Goal: Task Accomplishment & Management: Manage account settings

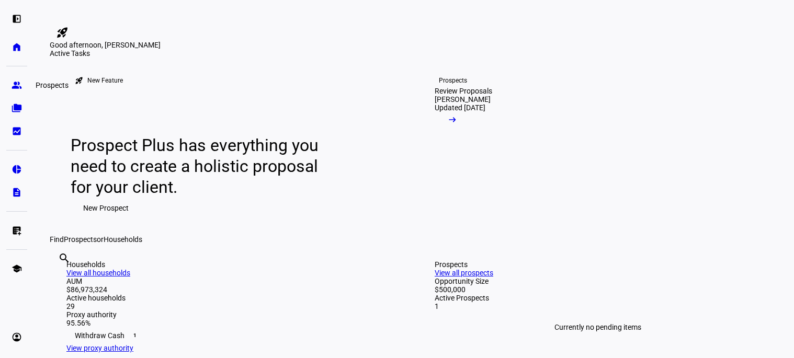
click at [17, 86] on eth-mat-symbol "group" at bounding box center [17, 85] width 10 height 10
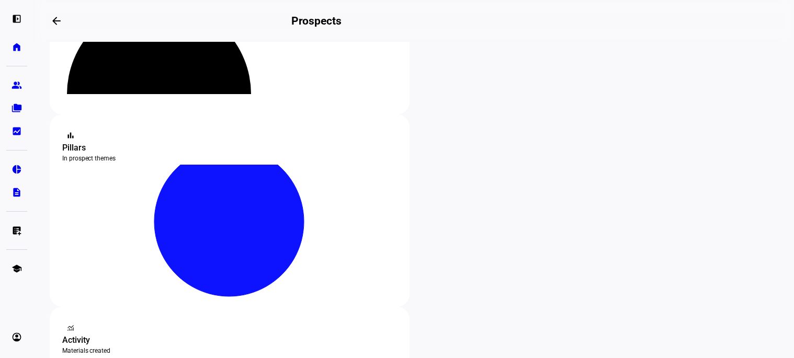
scroll to position [209, 0]
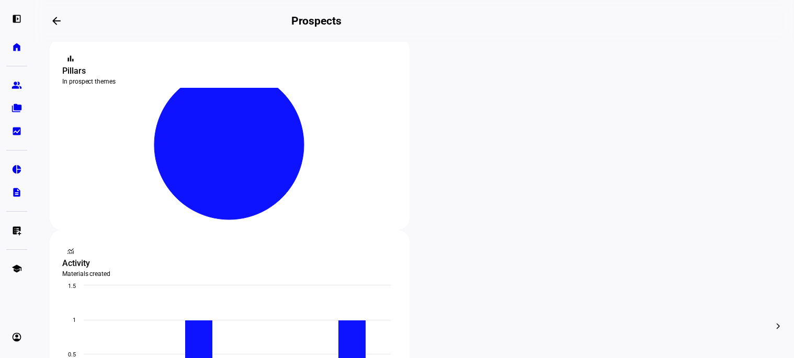
drag, startPoint x: 654, startPoint y: 43, endPoint x: 668, endPoint y: 5, distance: 41.4
click at [655, 43] on eth-swiper-default "steppers contact_support Prospect Funnel By journey stage What's this data? Tot…" at bounding box center [414, 326] width 728 height 963
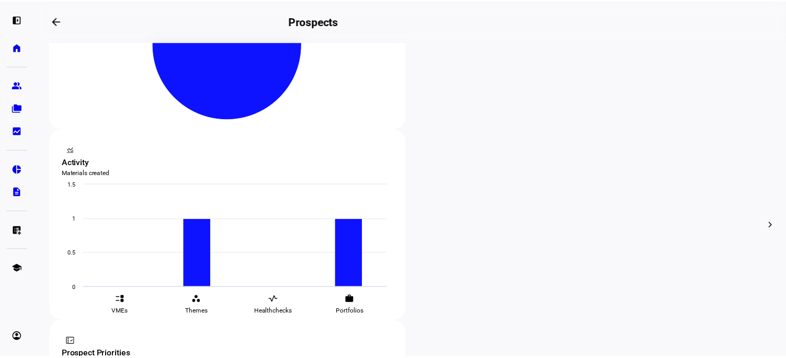
scroll to position [183, 0]
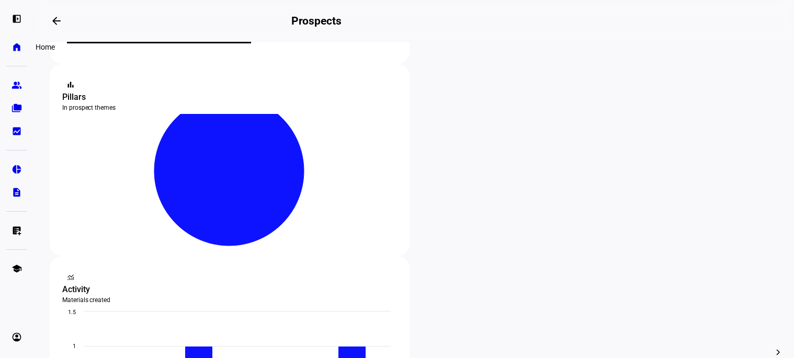
click at [14, 47] on eth-mat-symbol "home" at bounding box center [17, 47] width 10 height 10
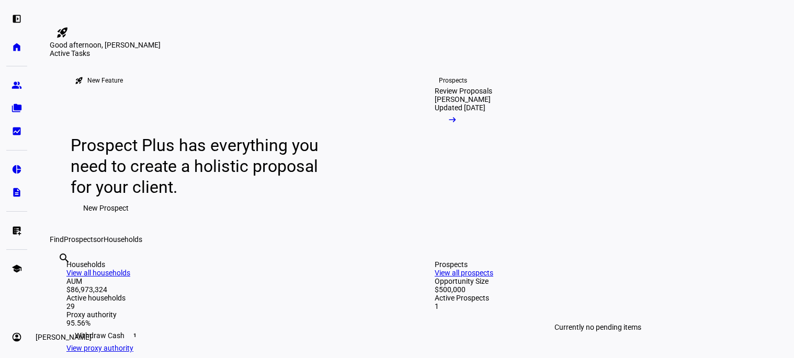
click at [15, 335] on eth-mat-symbol "account_circle" at bounding box center [17, 337] width 10 height 10
click at [42, 292] on span "Profile" at bounding box center [31, 288] width 21 height 10
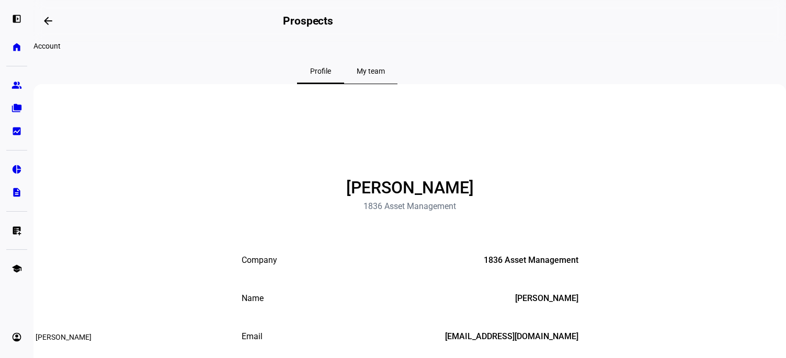
click at [24, 345] on link "account_circle [PERSON_NAME] expand_more" at bounding box center [16, 337] width 21 height 21
click at [51, 312] on span "My Team" at bounding box center [35, 309] width 29 height 10
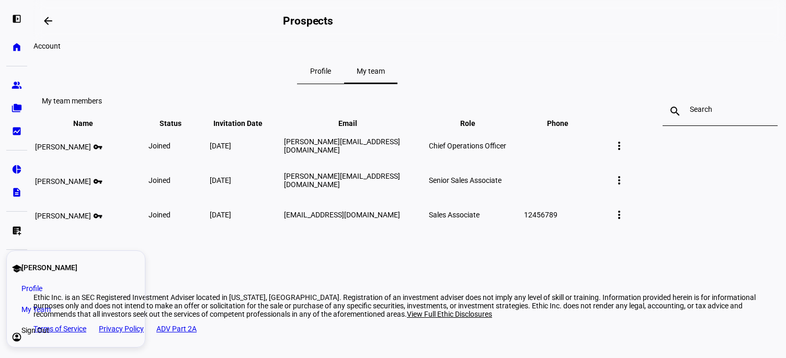
click at [260, 97] on div "My team members search close Name keyboard_arrow_down keyboard_arrow_up Status …" at bounding box center [409, 158] width 753 height 149
click at [625, 221] on mat-icon "more_vert" at bounding box center [619, 215] width 13 height 13
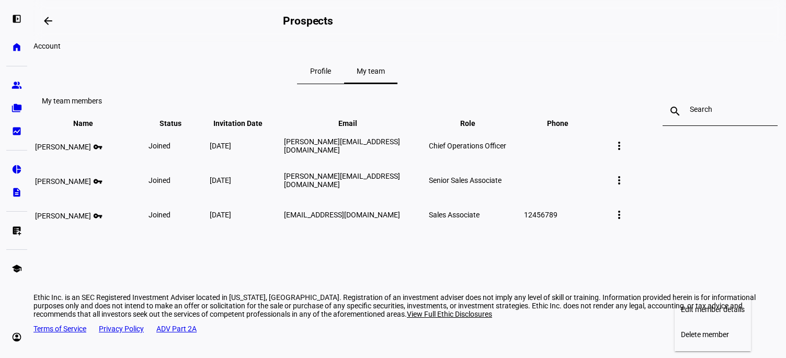
click at [722, 262] on div at bounding box center [393, 179] width 786 height 358
click at [625, 187] on mat-icon "more_vert" at bounding box center [619, 180] width 13 height 13
click at [723, 238] on div at bounding box center [393, 179] width 786 height 358
